Goal: Find specific page/section: Find specific page/section

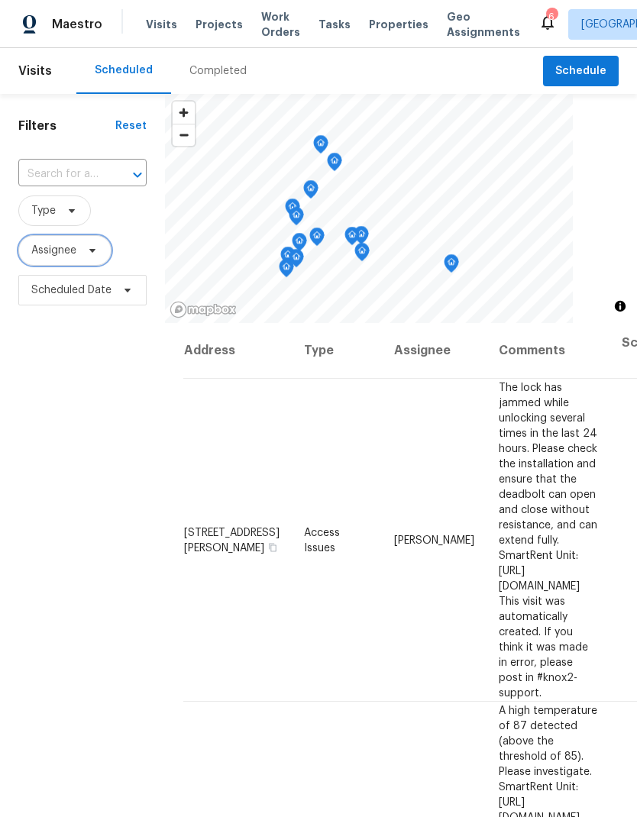
click at [85, 256] on span at bounding box center [90, 250] width 17 height 12
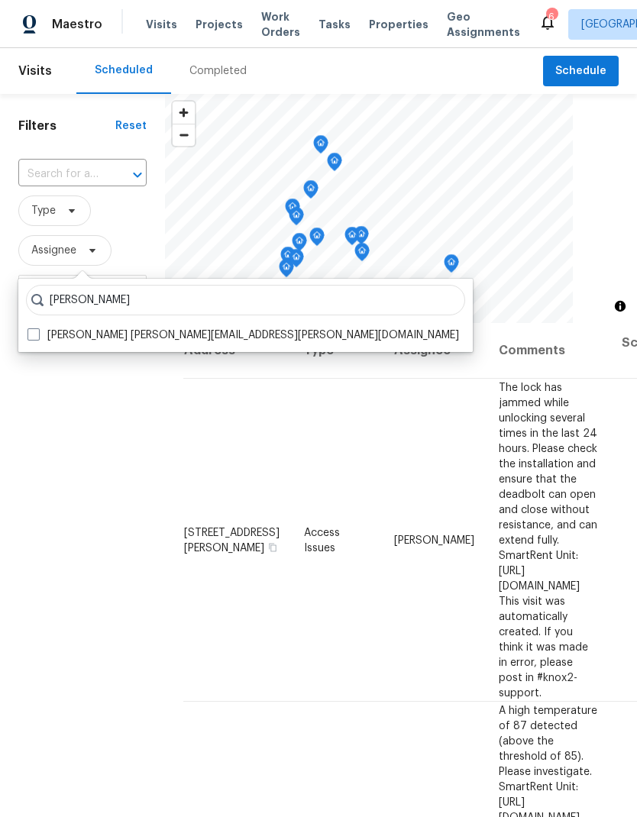
type input "Austin jones"
click at [36, 337] on span at bounding box center [33, 334] width 12 height 12
click at [36, 337] on input "Austin Jones austin.jones@opendoor.com" at bounding box center [32, 332] width 10 height 10
checkbox input "true"
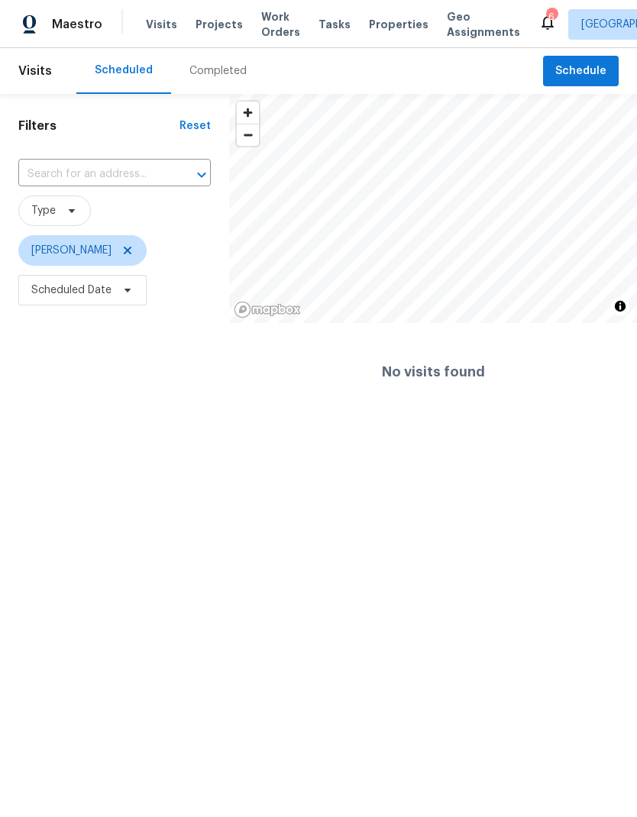
click at [275, 421] on html "Maestro Visits Projects Work Orders Tasks Properties Geo Assignments 6 Albuquer…" at bounding box center [318, 210] width 637 height 421
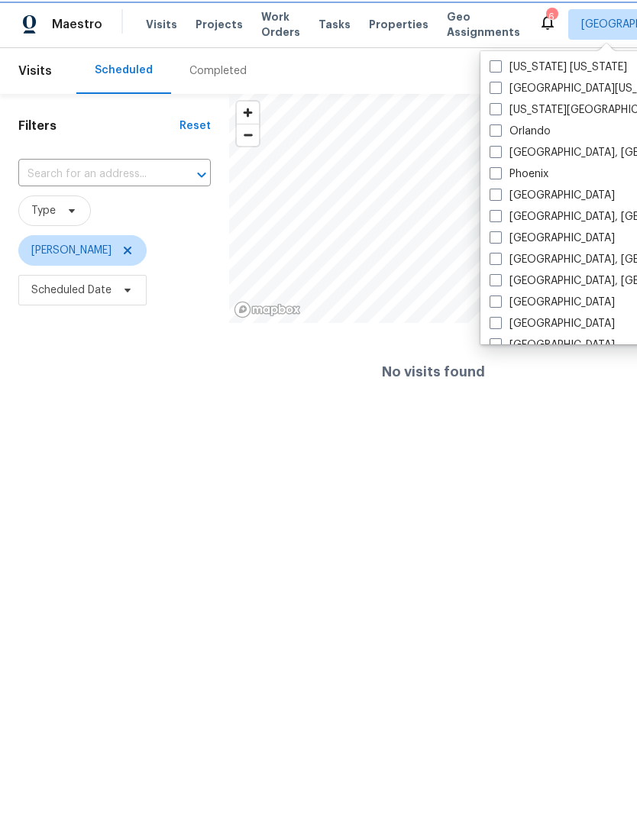
scroll to position [763, 0]
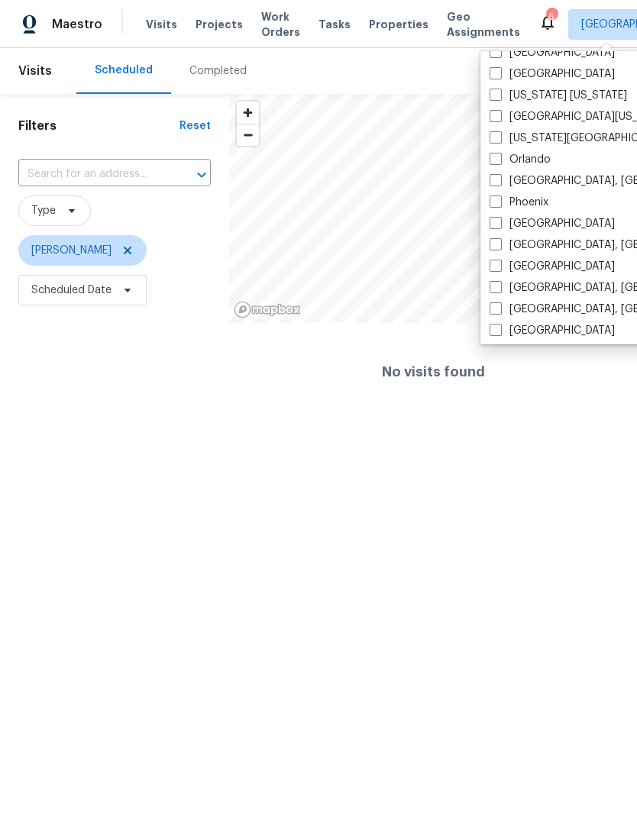
click at [496, 159] on span at bounding box center [495, 159] width 12 height 12
click at [496, 159] on input "Orlando" at bounding box center [494, 157] width 10 height 10
checkbox input "true"
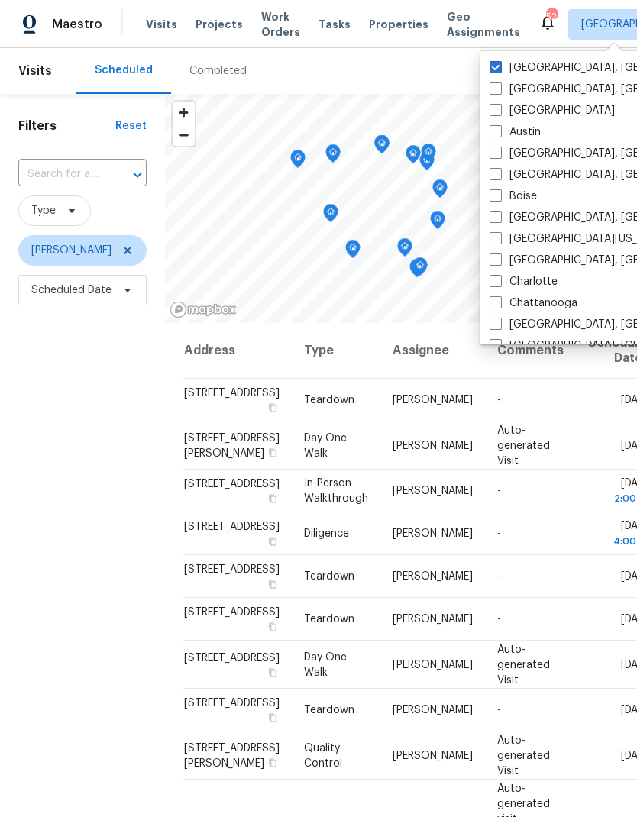
click at [496, 62] on span at bounding box center [495, 67] width 12 height 12
click at [496, 62] on input "Albuquerque, NM" at bounding box center [494, 65] width 10 height 10
checkbox input "false"
click at [78, 498] on div "Filters Reset ​ Type Austin Jones Scheduled Date" at bounding box center [82, 535] width 165 height 882
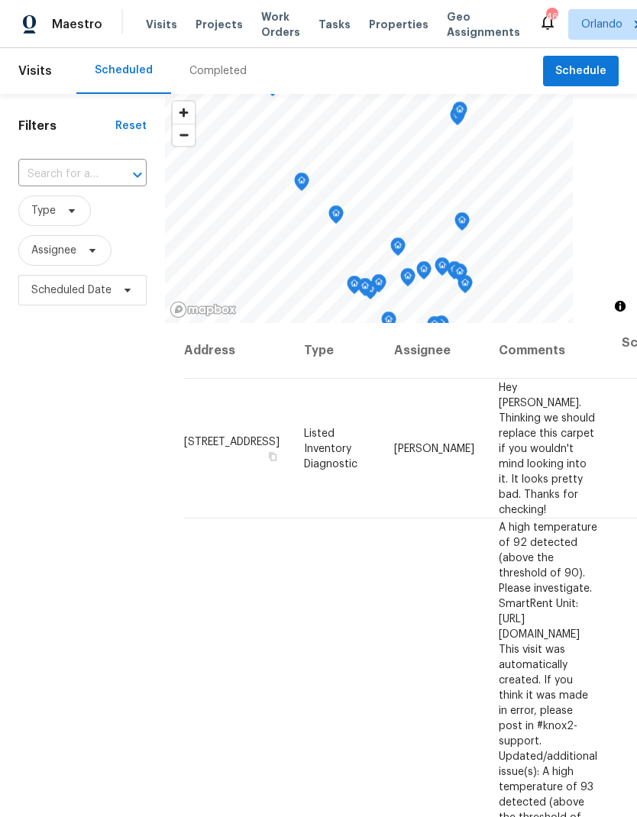
click at [379, 24] on span "Properties" at bounding box center [399, 24] width 60 height 15
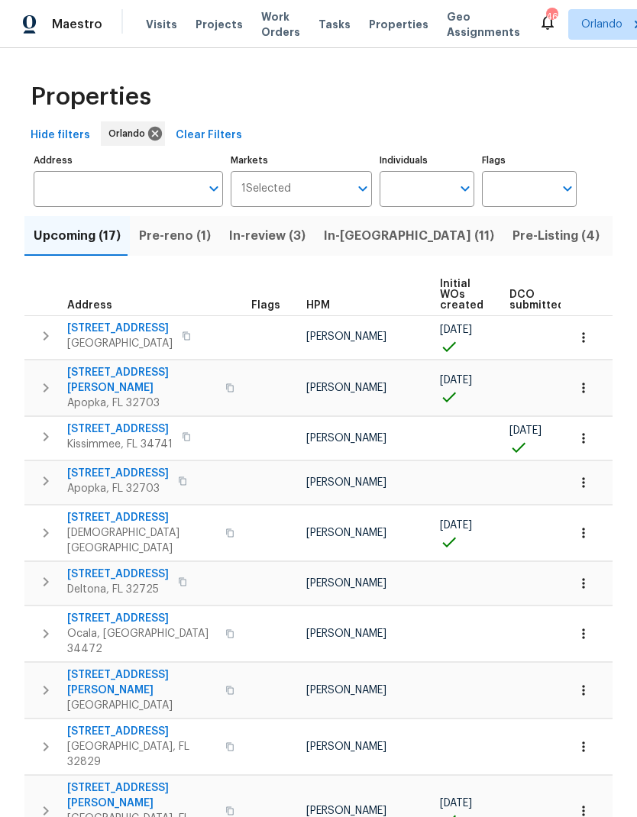
click at [447, 191] on input "Individuals" at bounding box center [415, 189] width 72 height 36
type input "Austin jones"
click at [408, 242] on input "checkbox" at bounding box center [408, 237] width 32 height 32
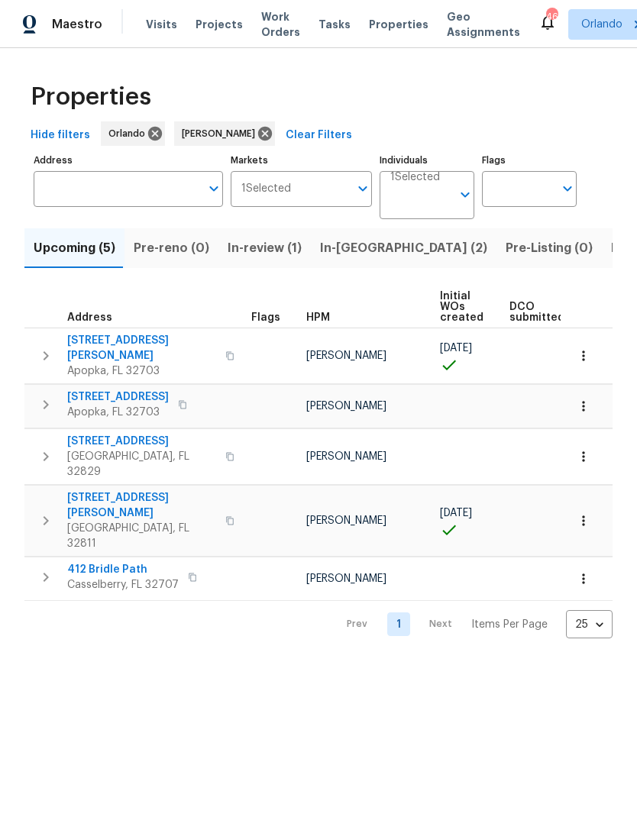
click at [63, 134] on span "Hide filters" at bounding box center [61, 135] width 60 height 19
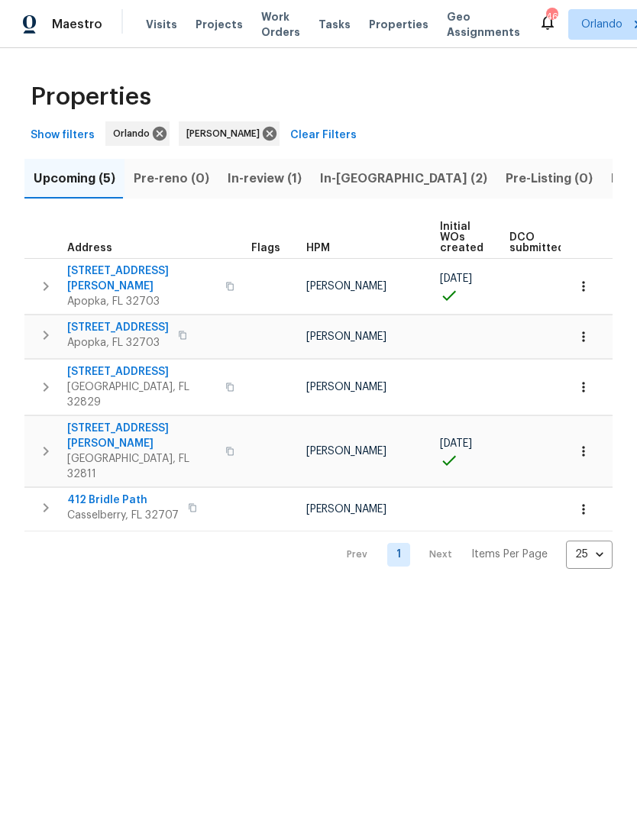
click at [348, 179] on span "In-reno (2)" at bounding box center [403, 178] width 167 height 21
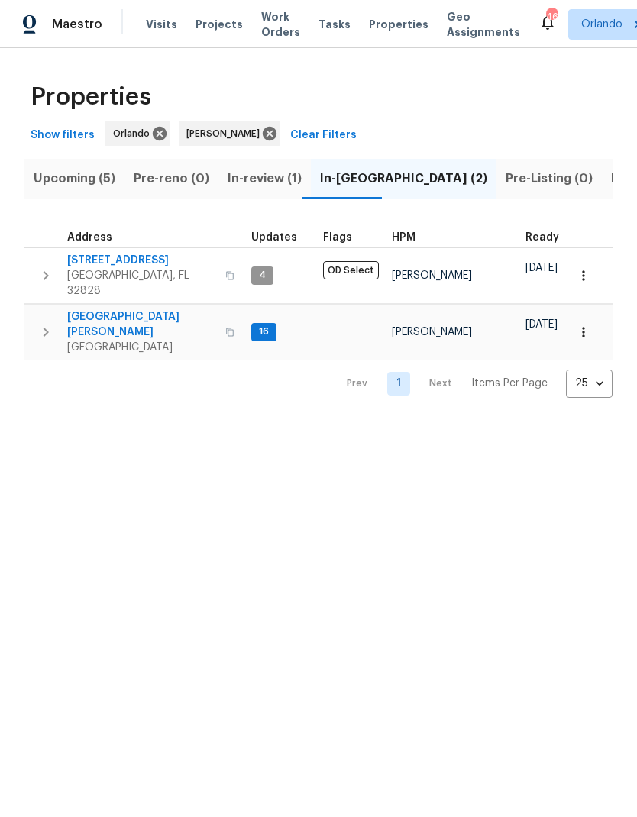
click at [92, 189] on button "Upcoming (5)" at bounding box center [74, 179] width 100 height 40
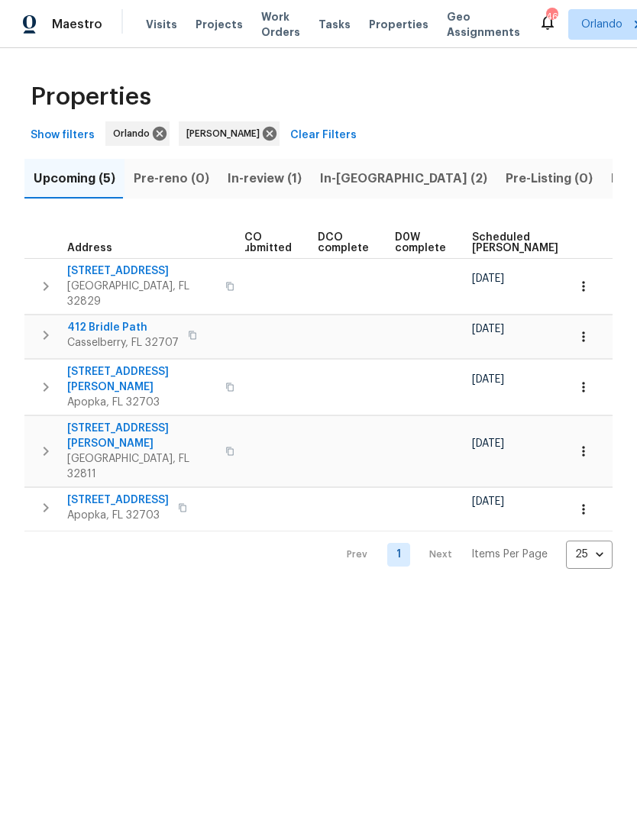
scroll to position [0, 296]
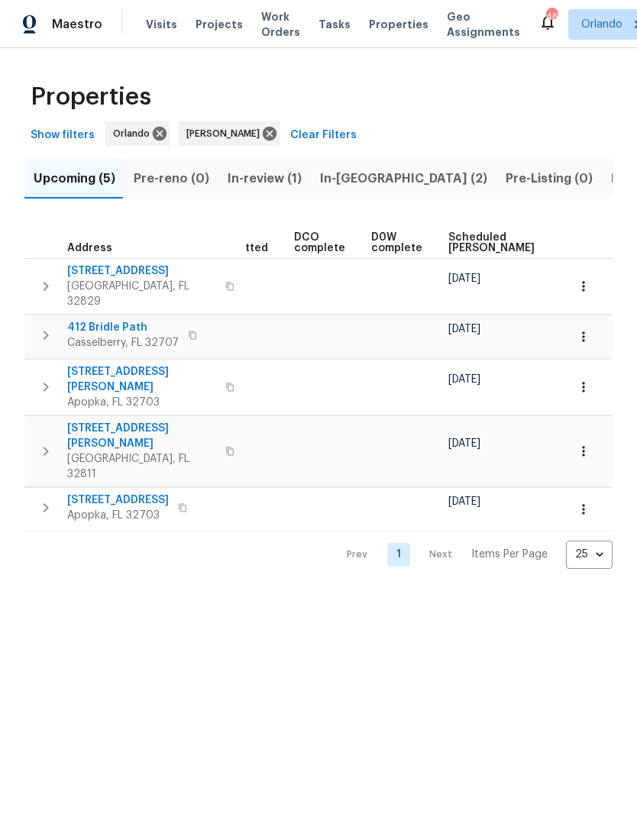
click at [463, 242] on span "Scheduled COE" at bounding box center [491, 242] width 86 height 21
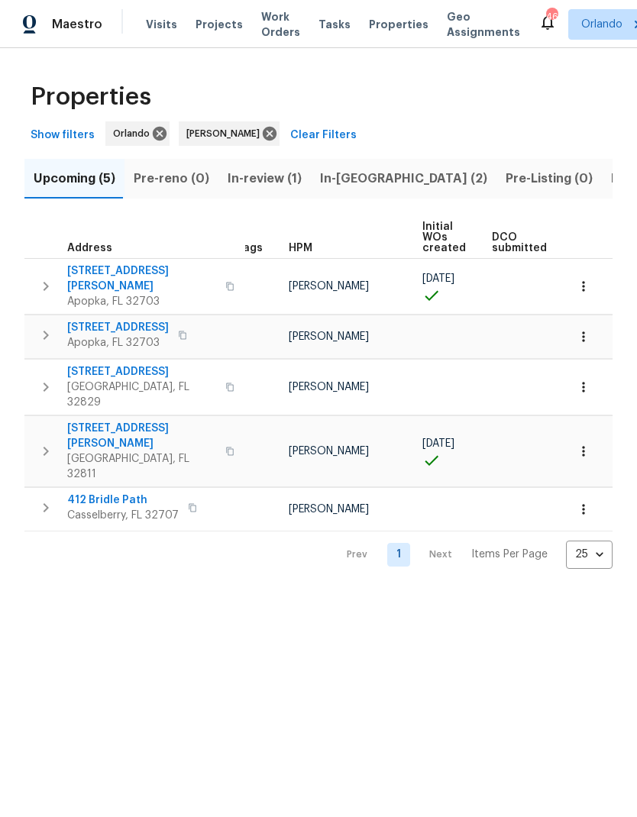
scroll to position [0, 17]
click at [588, 279] on icon "button" at bounding box center [582, 286] width 15 height 15
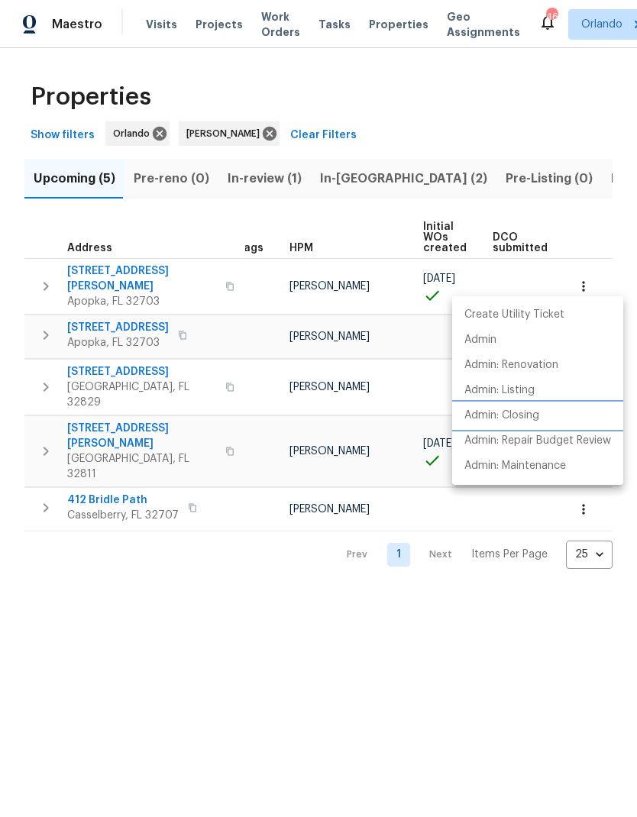
click at [524, 419] on p "Admin: Closing" at bounding box center [501, 416] width 75 height 16
click at [359, 190] on div at bounding box center [318, 408] width 637 height 817
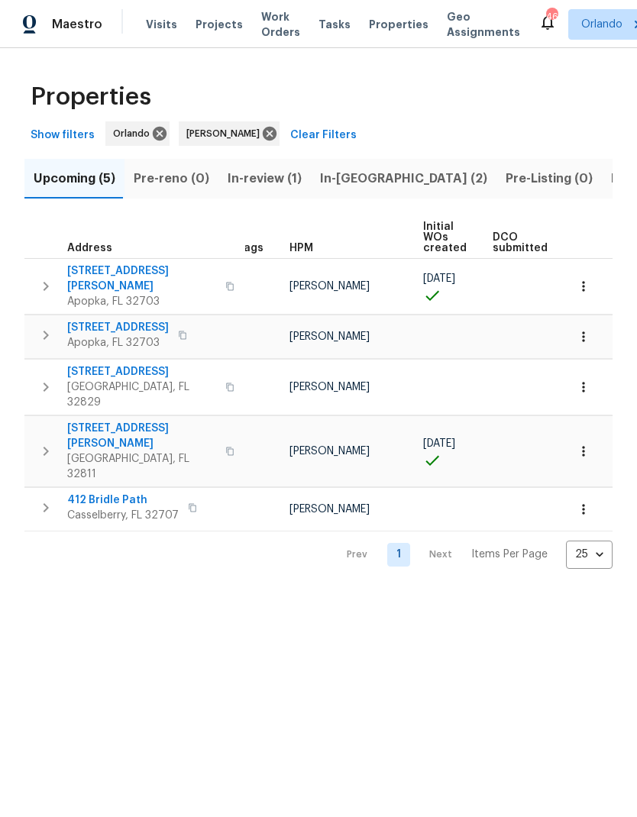
click at [367, 176] on span "In-reno (2)" at bounding box center [403, 178] width 167 height 21
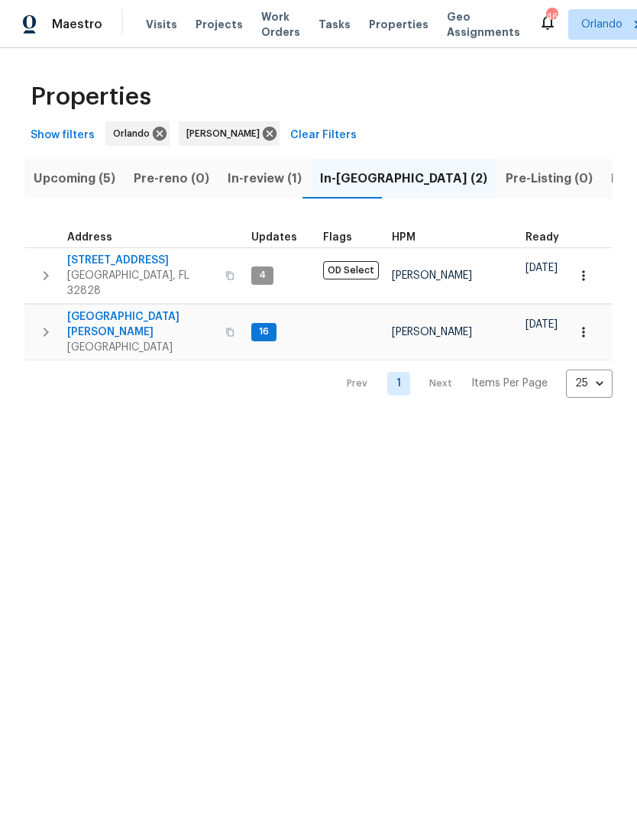
click at [146, 254] on span "2609 Windsorgate Ln" at bounding box center [141, 260] width 149 height 15
click at [133, 309] on span "7618 Brockbank Dr" at bounding box center [141, 324] width 149 height 31
click at [611, 177] on span "Listed (8)" at bounding box center [640, 178] width 58 height 21
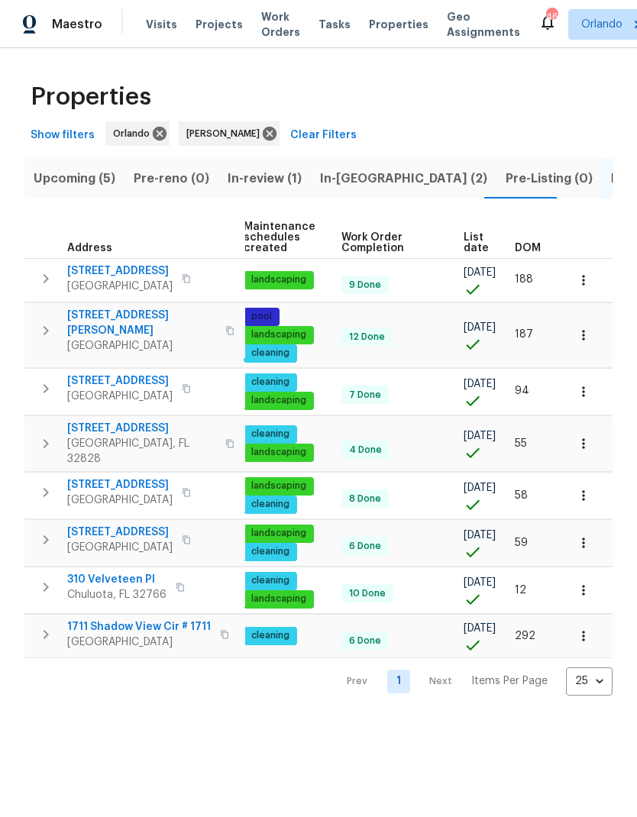
scroll to position [0, 196]
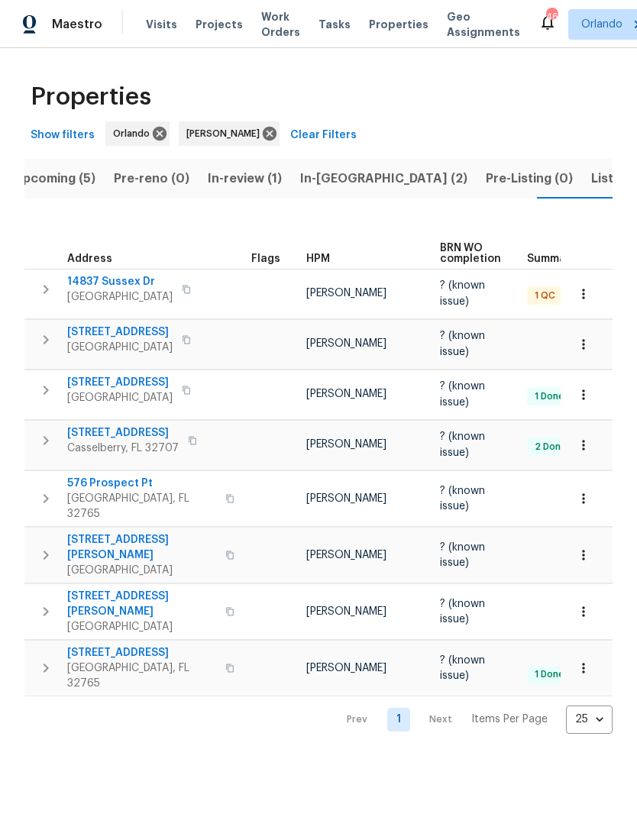
click at [135, 274] on span "14837 Sussex Dr" at bounding box center [119, 281] width 105 height 15
click at [330, 174] on span "In-reno (2)" at bounding box center [383, 178] width 167 height 21
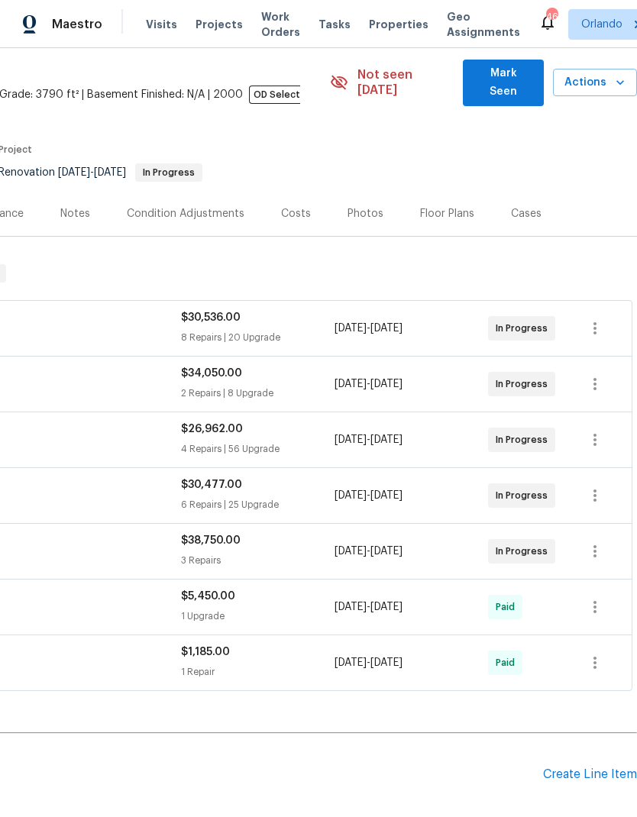
scroll to position [56, 226]
click at [521, 73] on span "Mark Seen" at bounding box center [503, 81] width 56 height 37
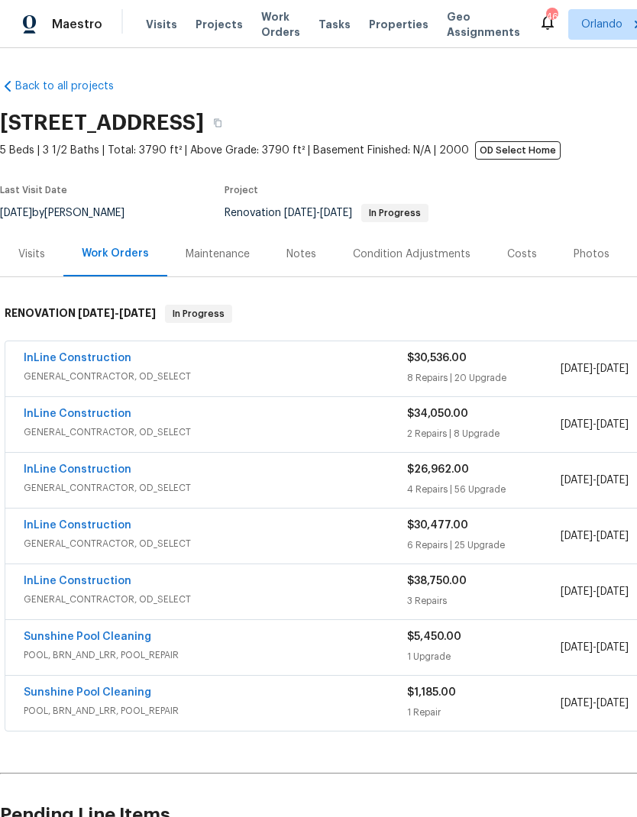
scroll to position [0, 0]
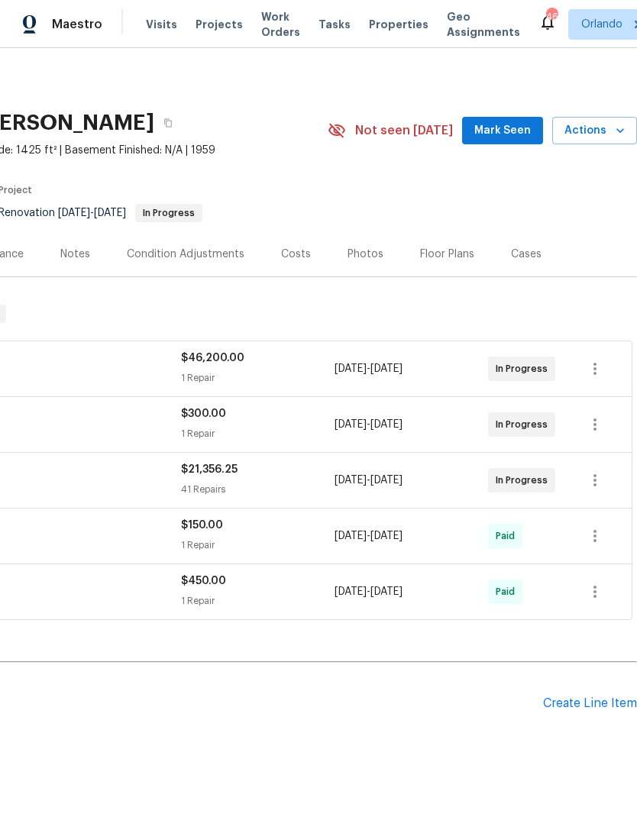
scroll to position [0, 226]
click at [530, 126] on span "Mark Seen" at bounding box center [502, 130] width 56 height 19
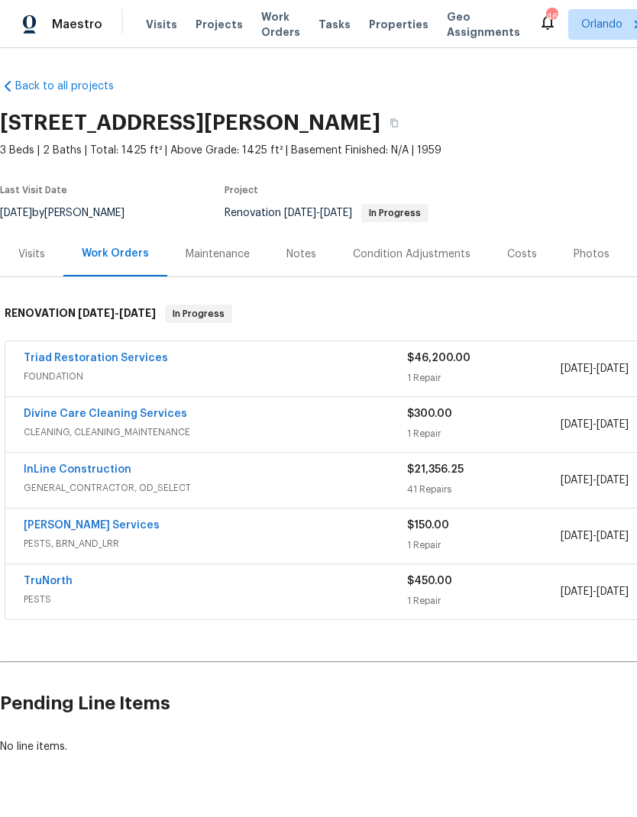
scroll to position [0, 0]
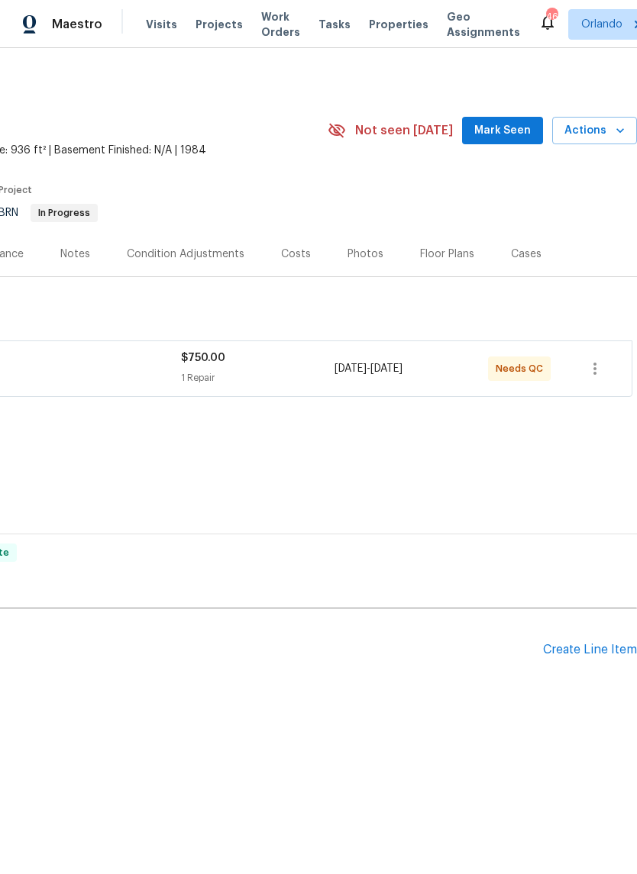
scroll to position [0, 226]
click at [517, 139] on span "Mark Seen" at bounding box center [502, 130] width 56 height 19
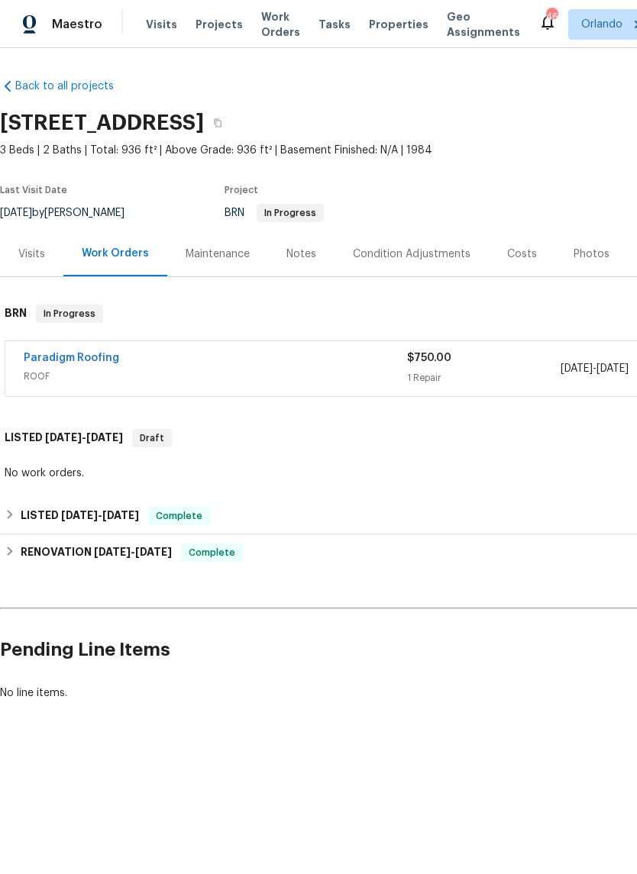
scroll to position [0, 0]
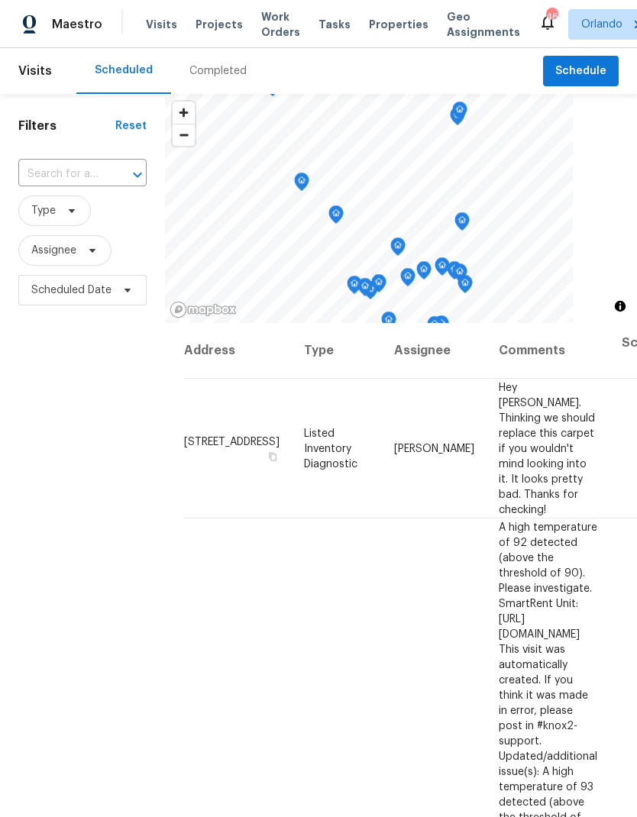
click at [320, 22] on span "Tasks" at bounding box center [334, 24] width 32 height 11
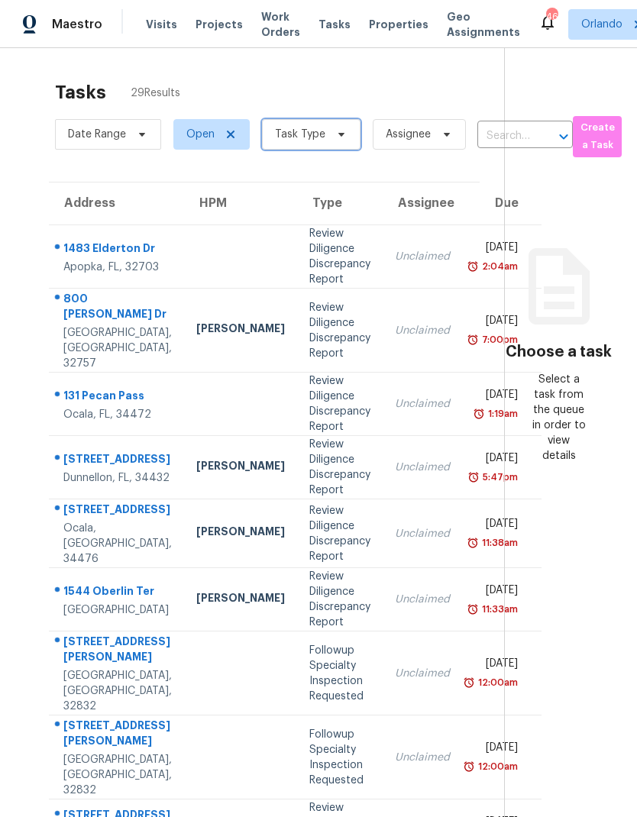
click at [335, 131] on icon at bounding box center [341, 134] width 12 height 12
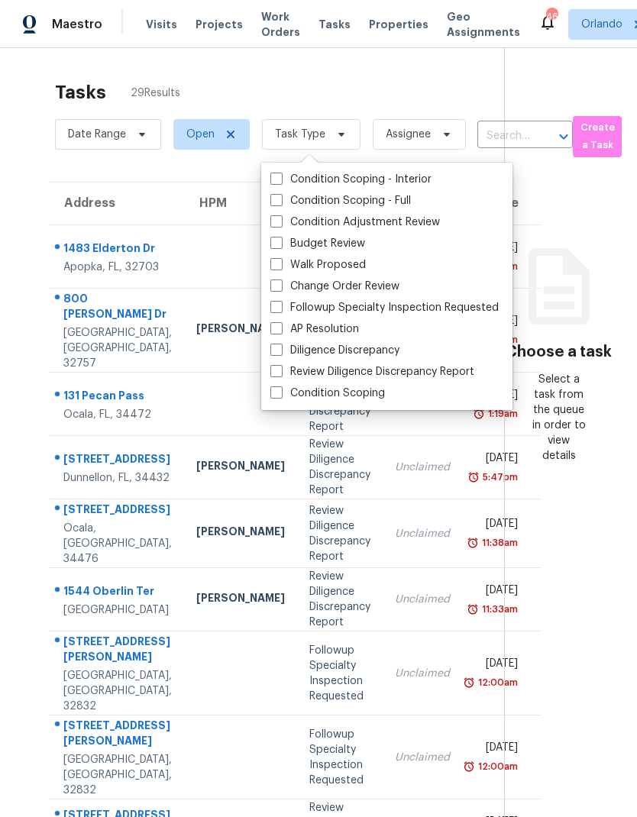
click at [264, 247] on div "Condition Scoping - Interior Condition Scoping - Full Condition Adjustment Revi…" at bounding box center [386, 286] width 251 height 247
click at [279, 243] on span at bounding box center [276, 243] width 12 height 12
click at [279, 243] on input "Budget Review" at bounding box center [275, 241] width 10 height 10
checkbox input "true"
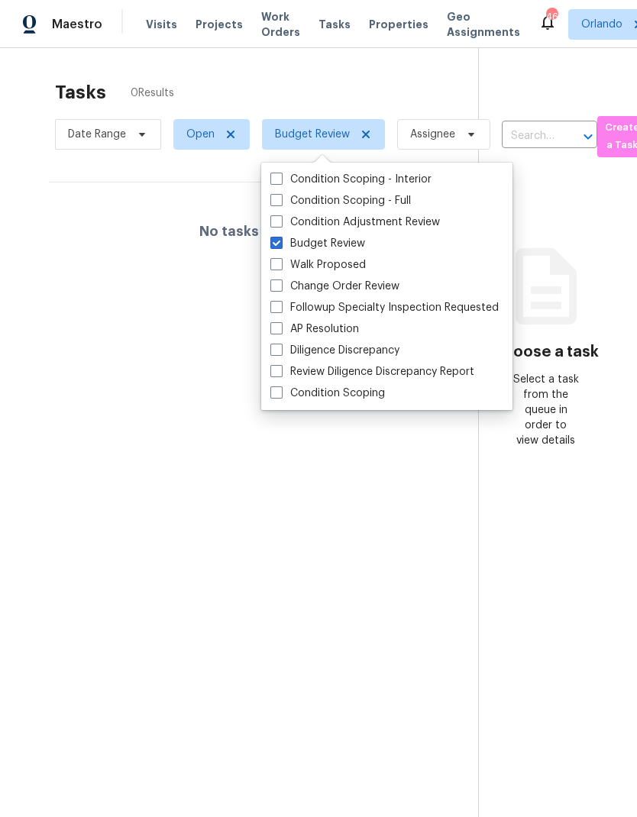
click at [274, 289] on span at bounding box center [276, 285] width 12 height 12
click at [274, 288] on input "Change Order Review" at bounding box center [275, 284] width 10 height 10
checkbox input "true"
click at [372, 69] on div "Tasks 0 Results Date Range Open Budget Review + 1 Assignee ​ Create a Task No t…" at bounding box center [318, 456] width 637 height 817
